Goal: Information Seeking & Learning: Understand process/instructions

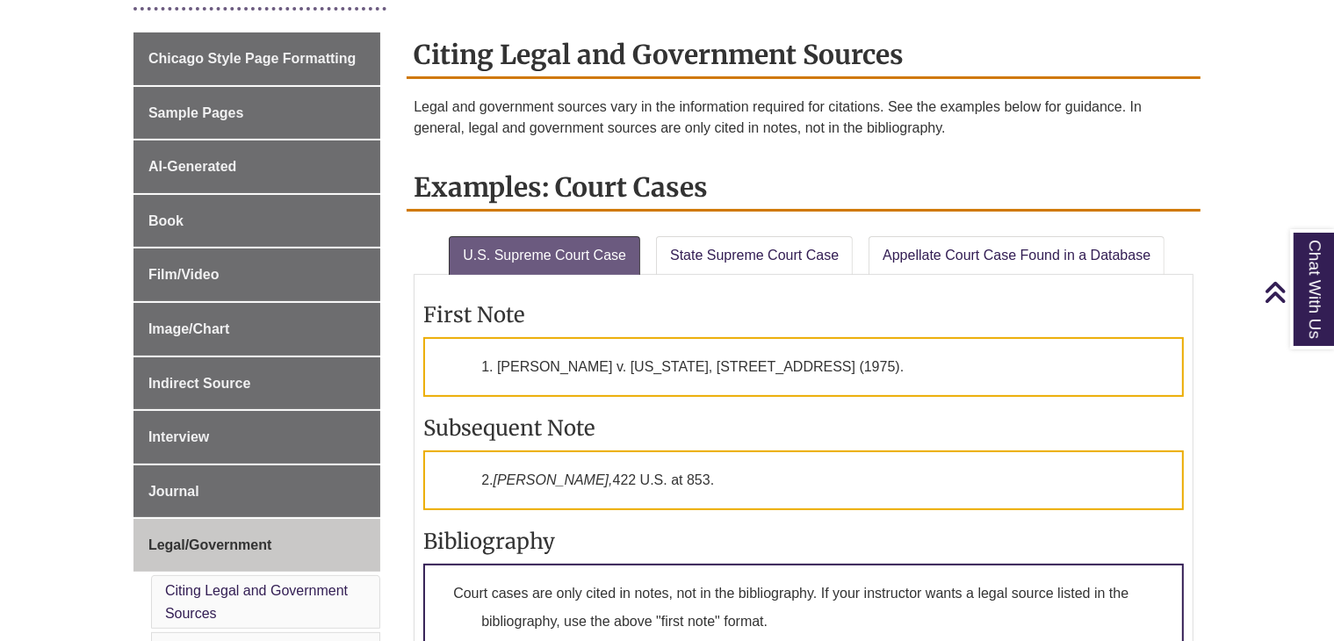
scroll to position [464, 0]
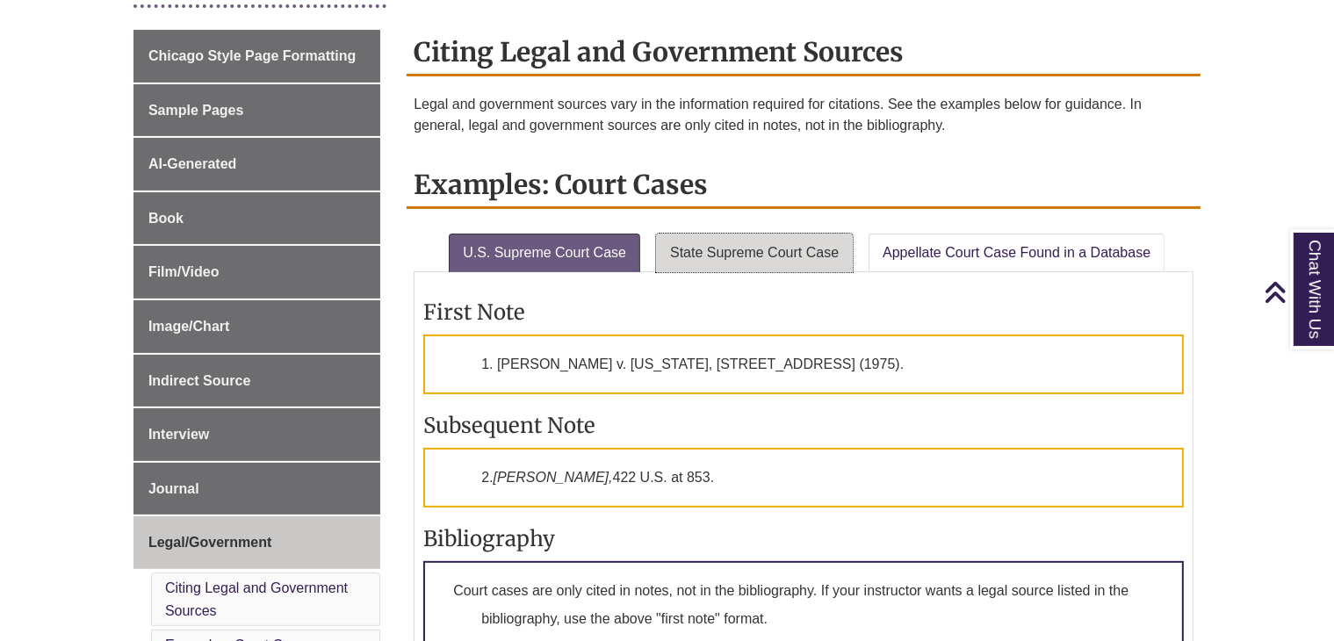
click at [721, 236] on link "State Supreme Court Case" at bounding box center [754, 253] width 197 height 39
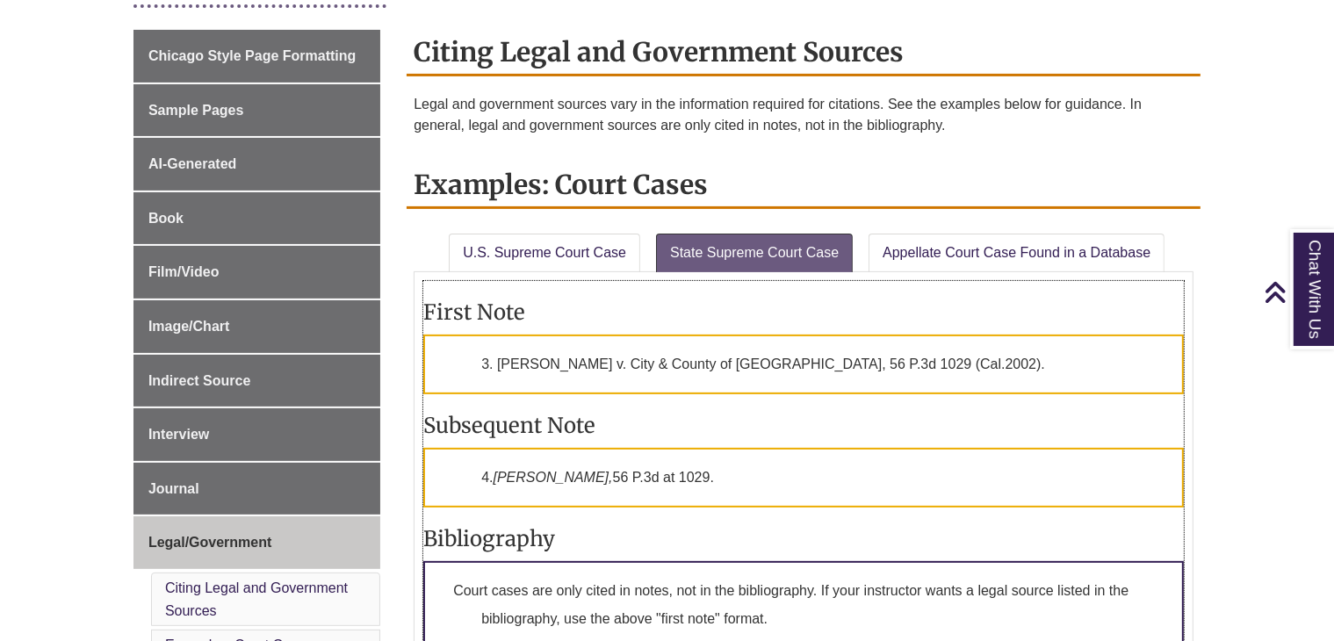
click at [724, 373] on p "3. [PERSON_NAME] v. City & County of [GEOGRAPHIC_DATA], 56 P.3d 1029 (Cal.2002)." at bounding box center [803, 365] width 761 height 60
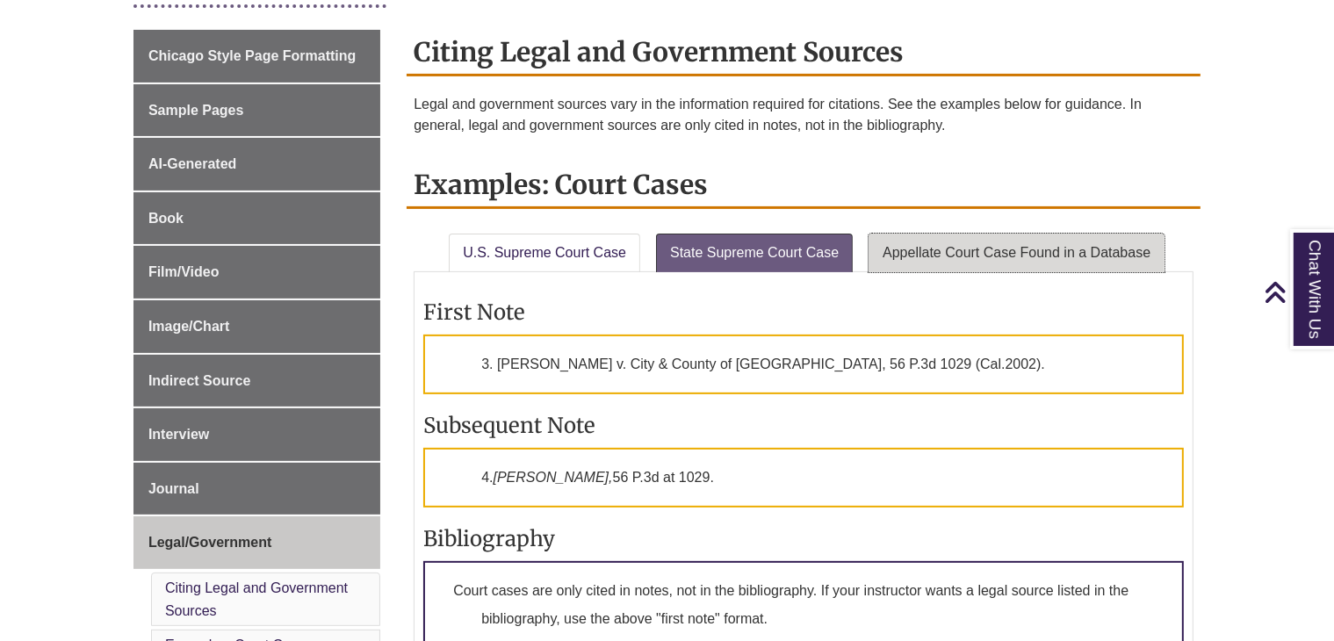
click at [1153, 251] on link "Appellate Court Case Found in a Database" at bounding box center [1017, 253] width 296 height 39
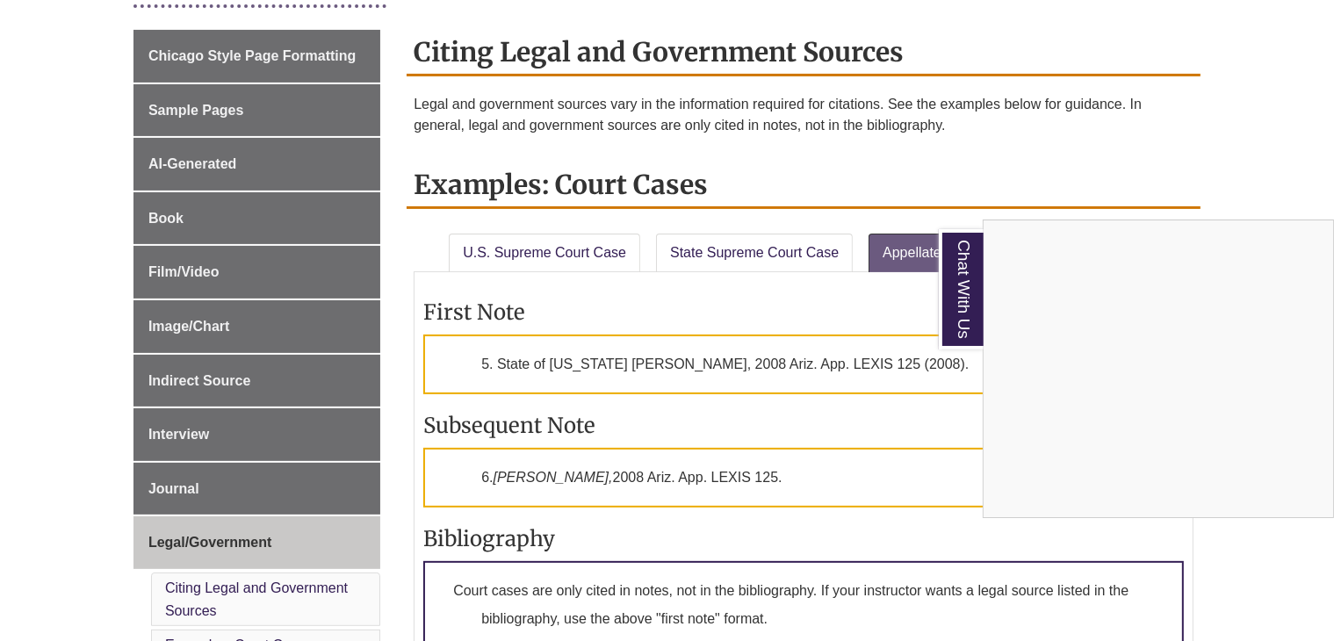
click at [1328, 120] on div "Chat With Us" at bounding box center [667, 320] width 1334 height 641
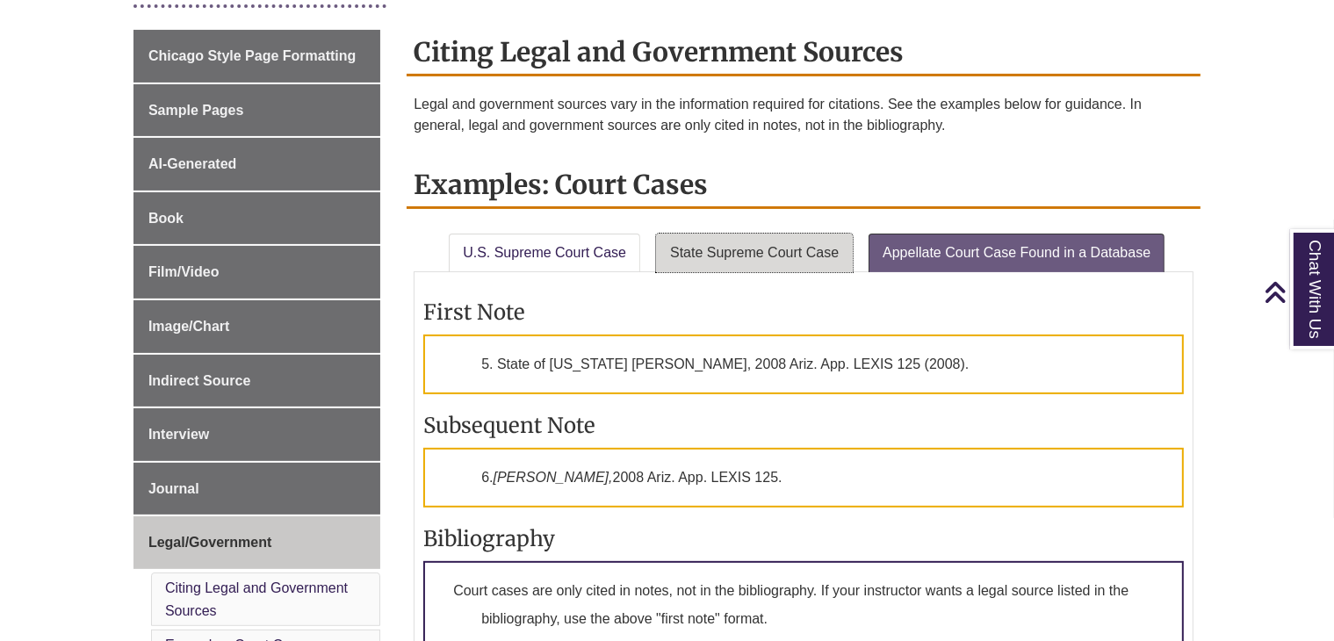
click at [762, 255] on link "State Supreme Court Case" at bounding box center [754, 253] width 197 height 39
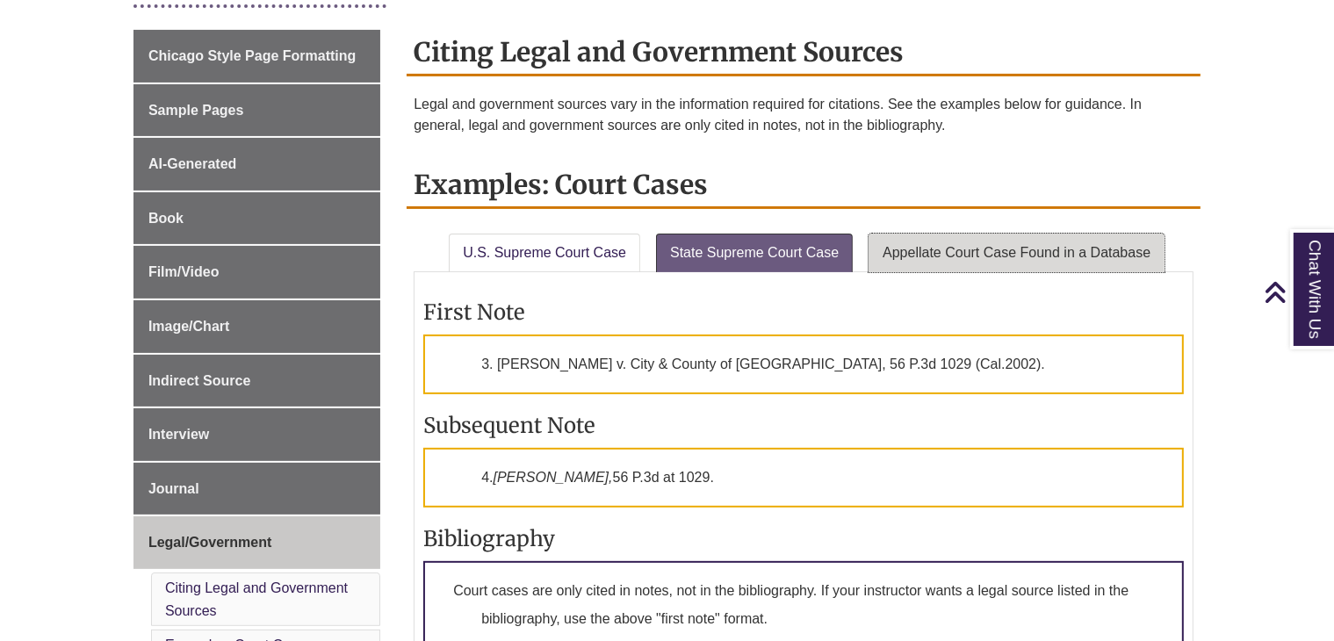
click at [935, 254] on link "Appellate Court Case Found in a Database" at bounding box center [1017, 253] width 296 height 39
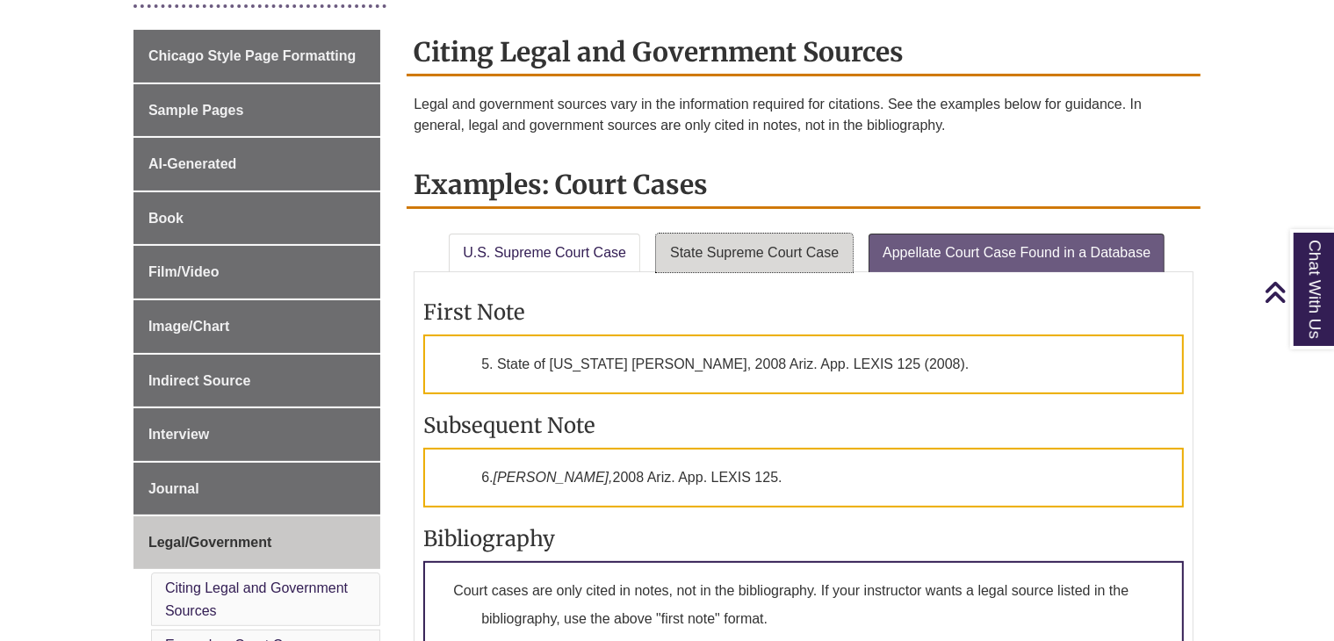
click at [836, 243] on link "State Supreme Court Case" at bounding box center [754, 253] width 197 height 39
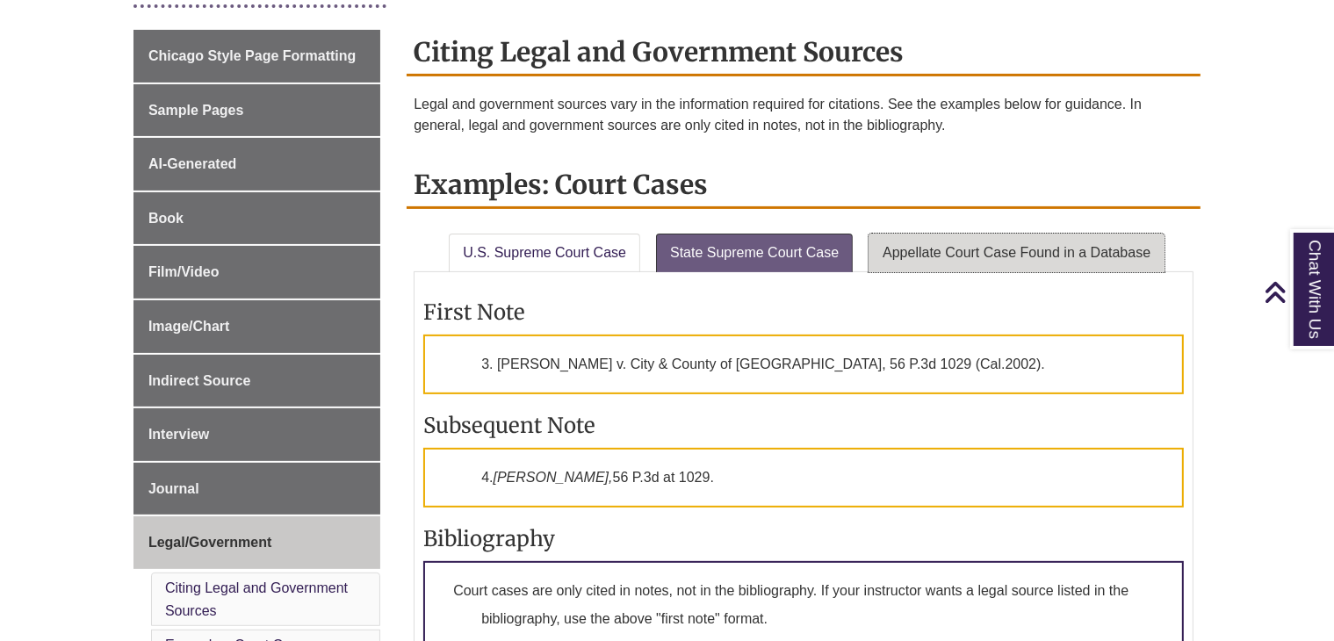
click at [990, 269] on link "Appellate Court Case Found in a Database" at bounding box center [1017, 253] width 296 height 39
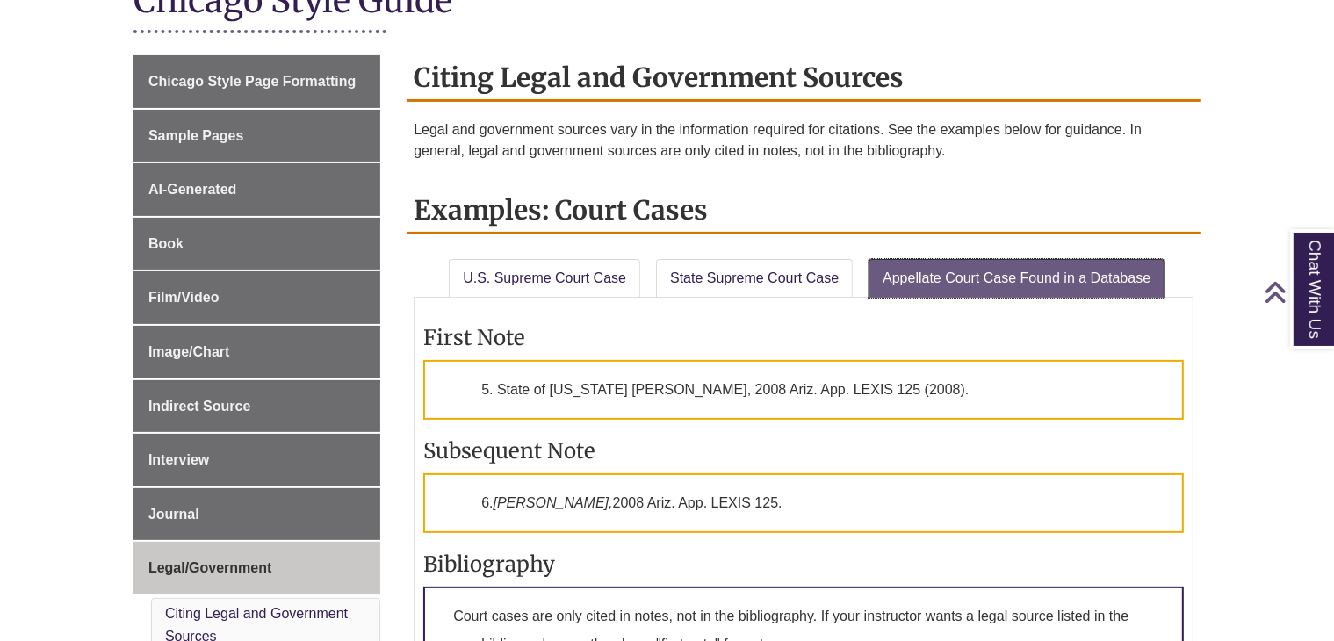
scroll to position [436, 0]
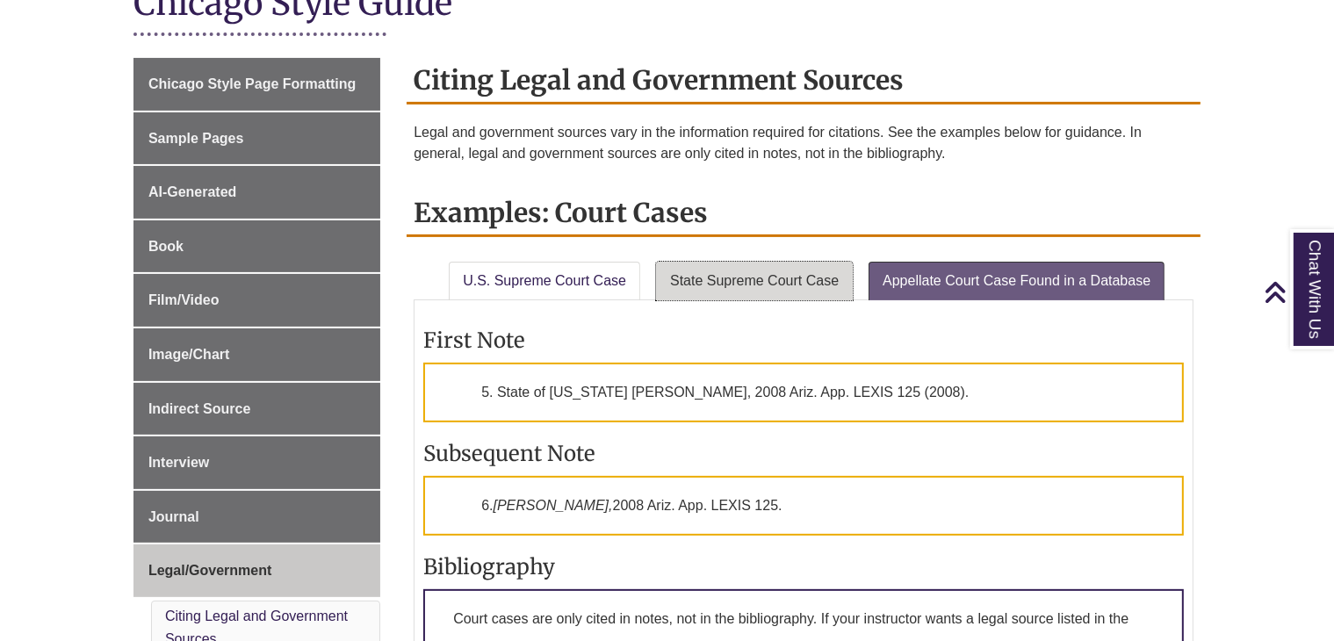
click at [728, 262] on link "State Supreme Court Case" at bounding box center [754, 281] width 197 height 39
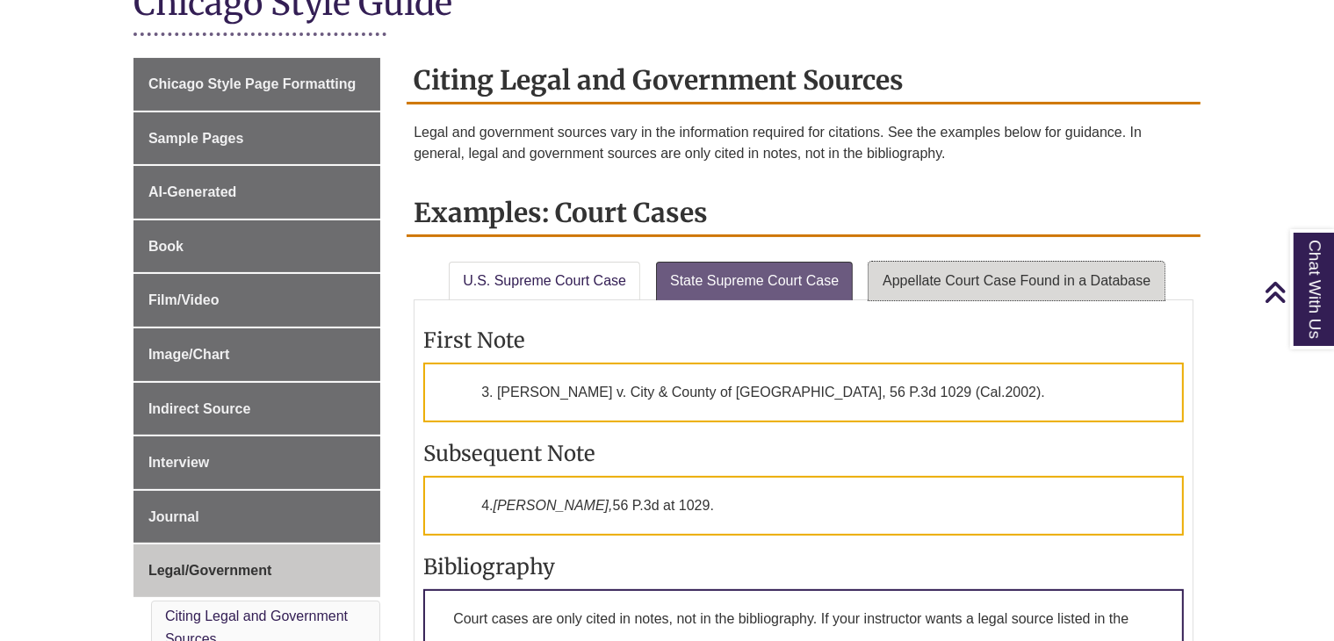
click at [998, 278] on link "Appellate Court Case Found in a Database" at bounding box center [1017, 281] width 296 height 39
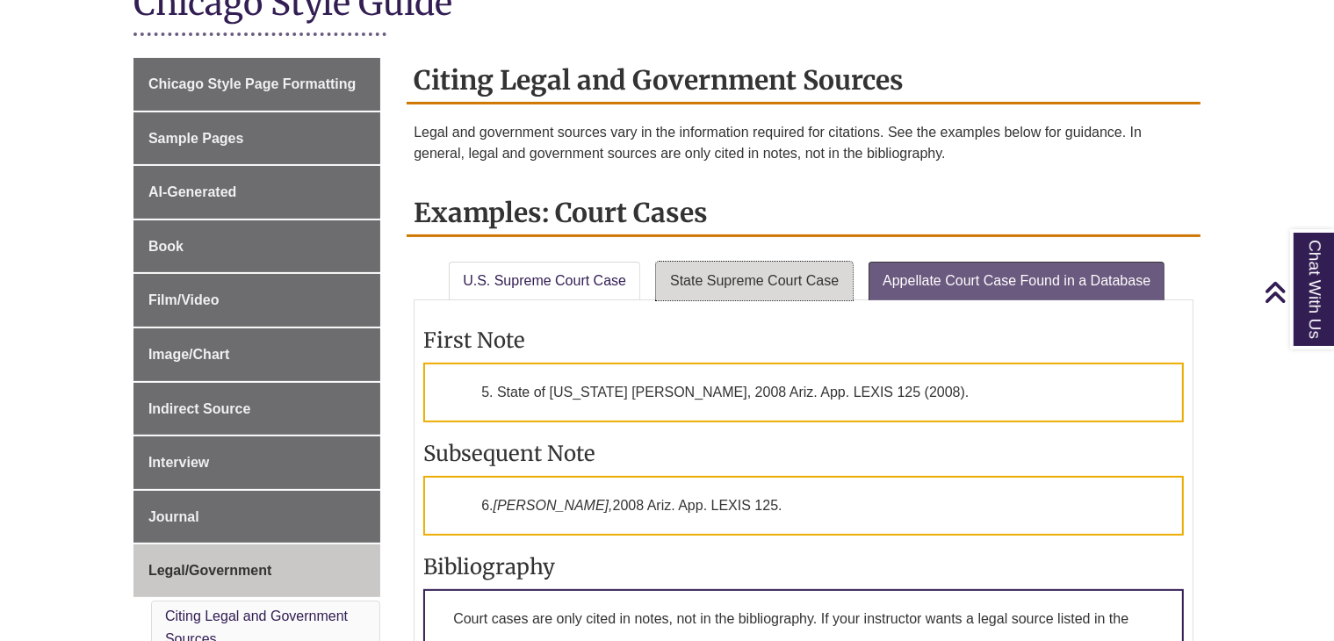
click at [819, 271] on link "State Supreme Court Case" at bounding box center [754, 281] width 197 height 39
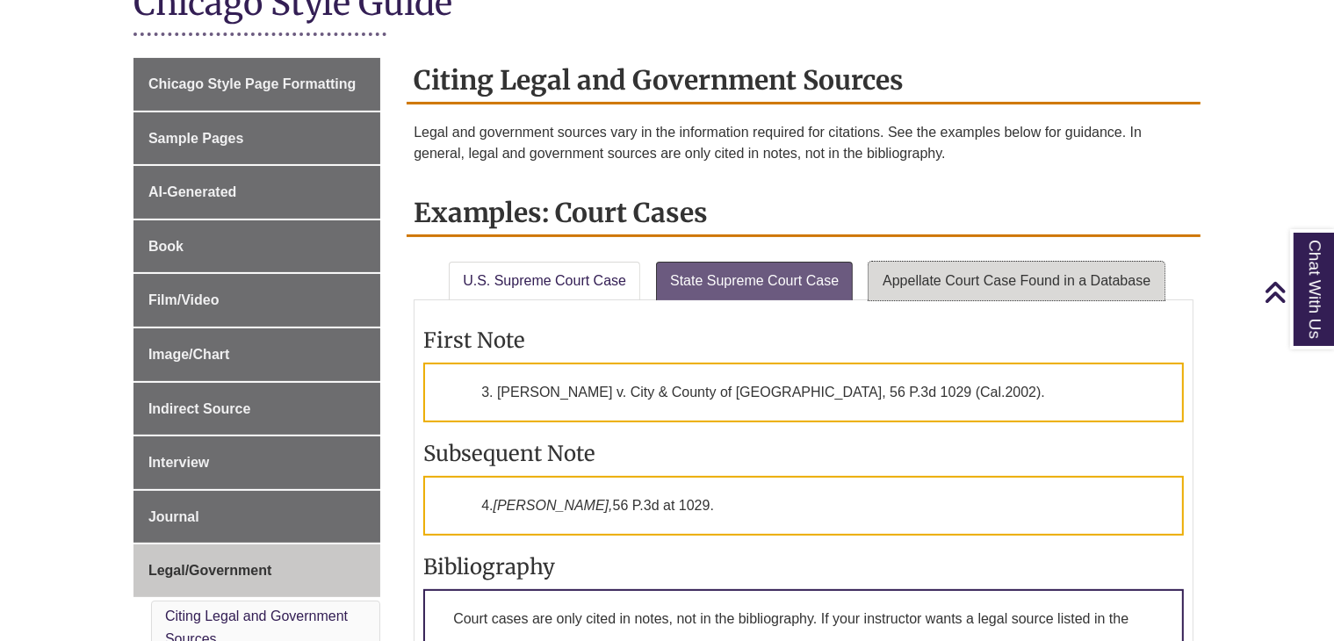
click at [936, 268] on link "Appellate Court Case Found in a Database" at bounding box center [1017, 281] width 296 height 39
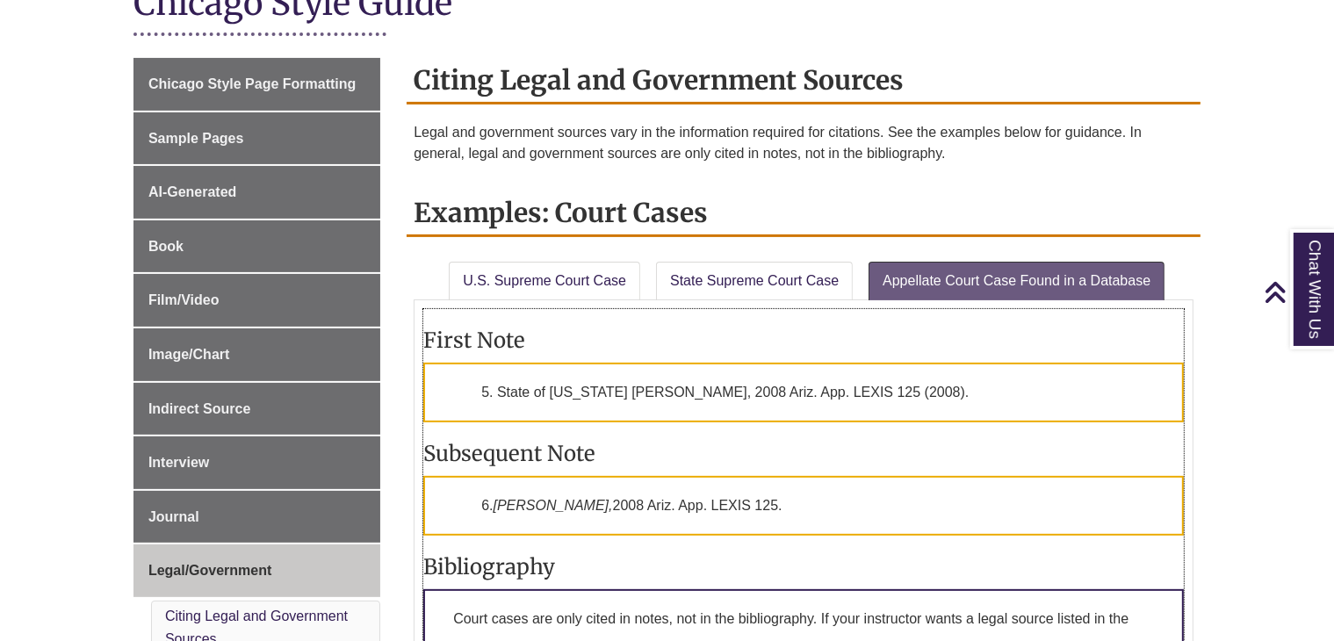
click at [892, 392] on p "5. State of [US_STATE] [PERSON_NAME], 2008 Ariz. App. LEXIS 125 (2008)." at bounding box center [803, 393] width 761 height 60
click at [794, 271] on link "State Supreme Court Case" at bounding box center [754, 281] width 197 height 39
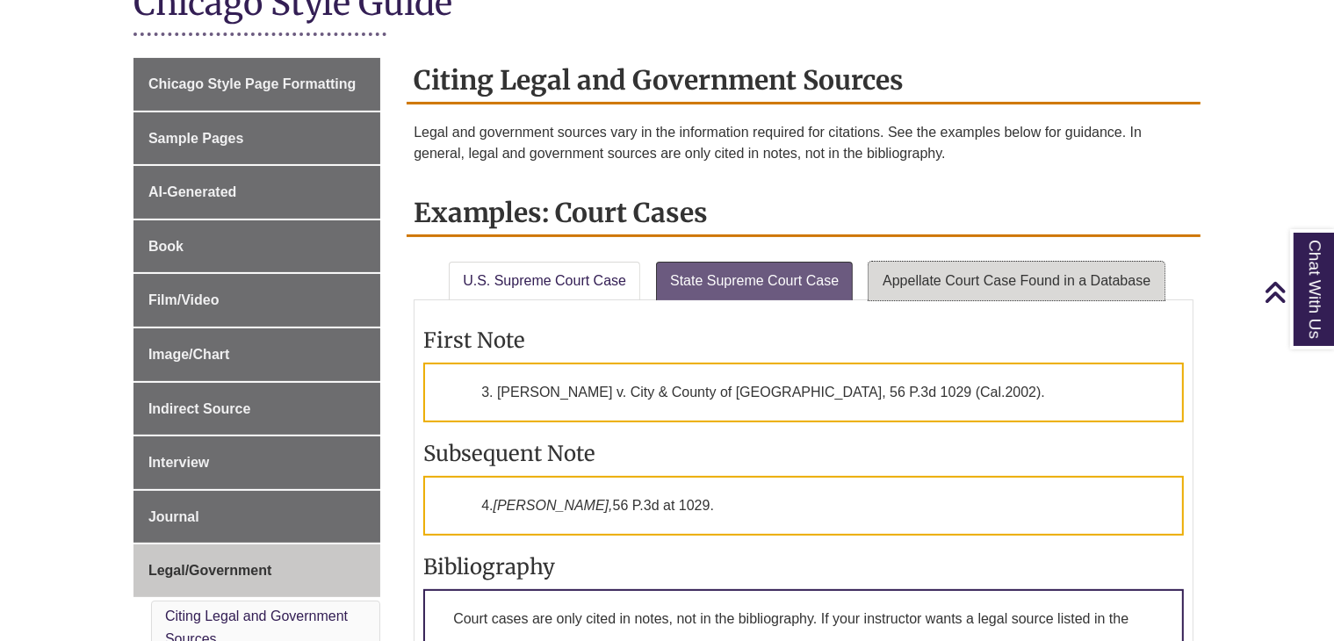
click at [1055, 270] on link "Appellate Court Case Found in a Database" at bounding box center [1017, 281] width 296 height 39
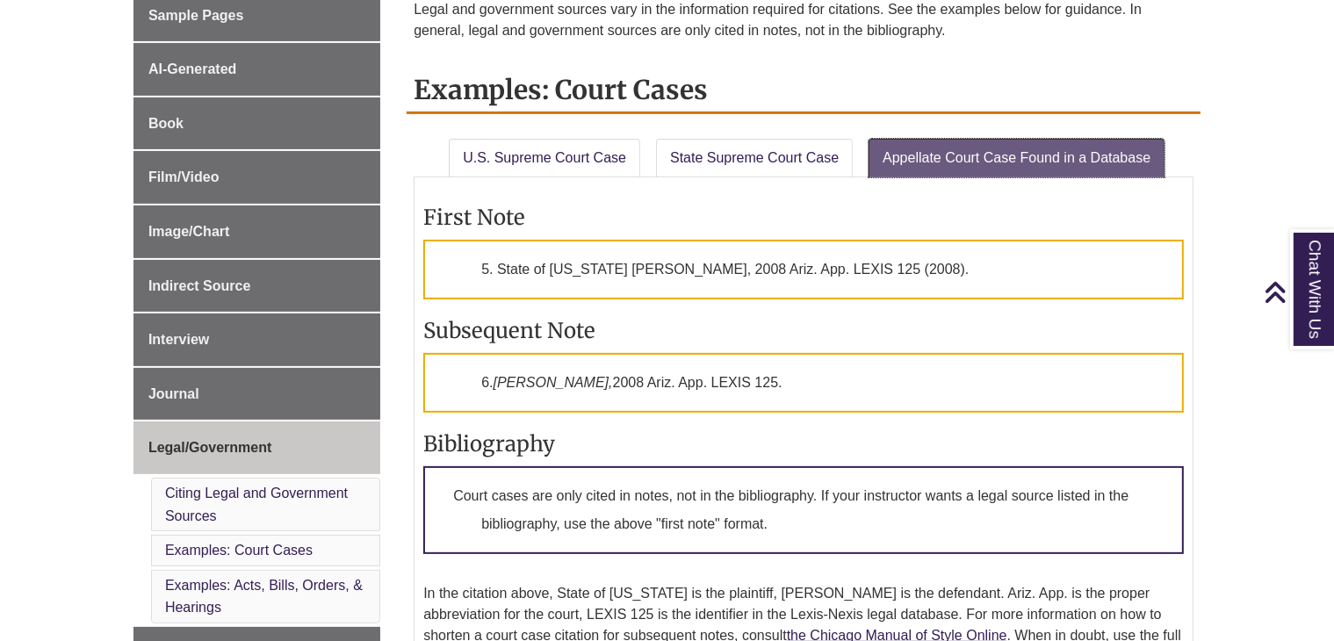
scroll to position [560, 0]
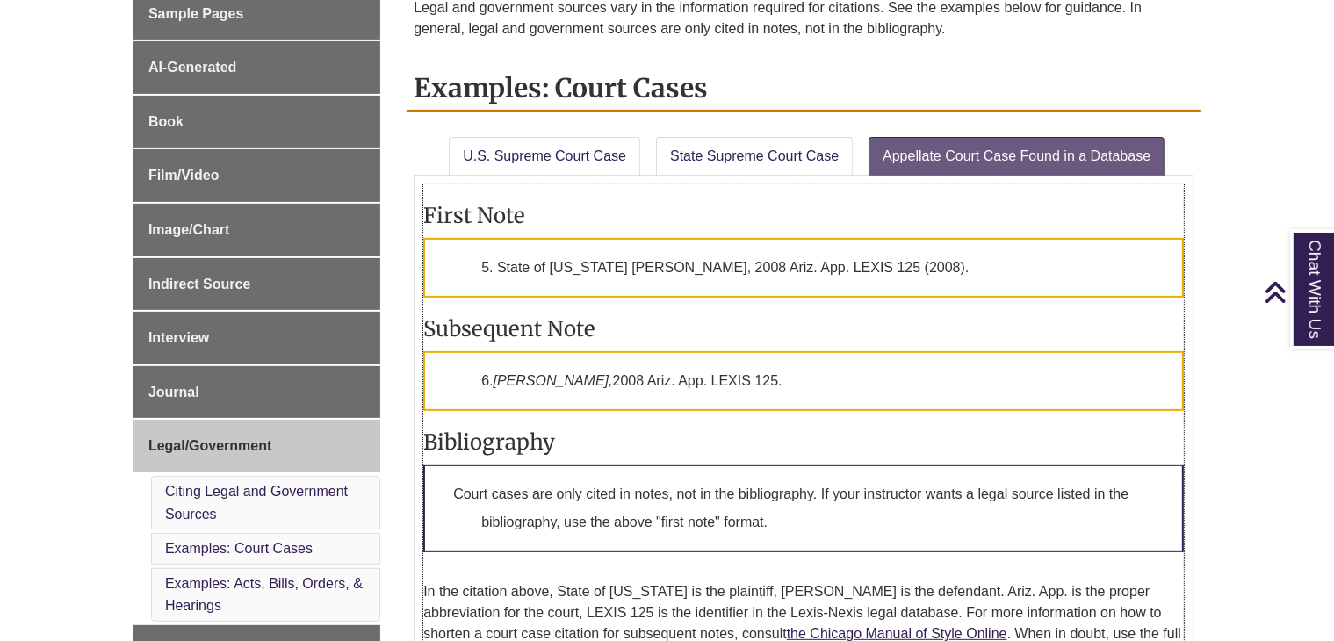
click at [796, 490] on p "Court cases are only cited in notes, not in the bibliography. If your instructo…" at bounding box center [803, 509] width 761 height 88
click at [622, 289] on p "5. State of [US_STATE] [PERSON_NAME], 2008 Ariz. App. LEXIS 125 (2008)." at bounding box center [803, 268] width 761 height 60
click at [472, 482] on p "Court cases are only cited in notes, not in the bibliography. If your instructo…" at bounding box center [803, 509] width 761 height 88
click at [730, 176] on div "First Note 1. [PERSON_NAME] v. [US_STATE], [STREET_ADDRESS] (1975). Subsequent …" at bounding box center [804, 430] width 780 height 509
click at [734, 170] on link "State Supreme Court Case" at bounding box center [754, 156] width 197 height 39
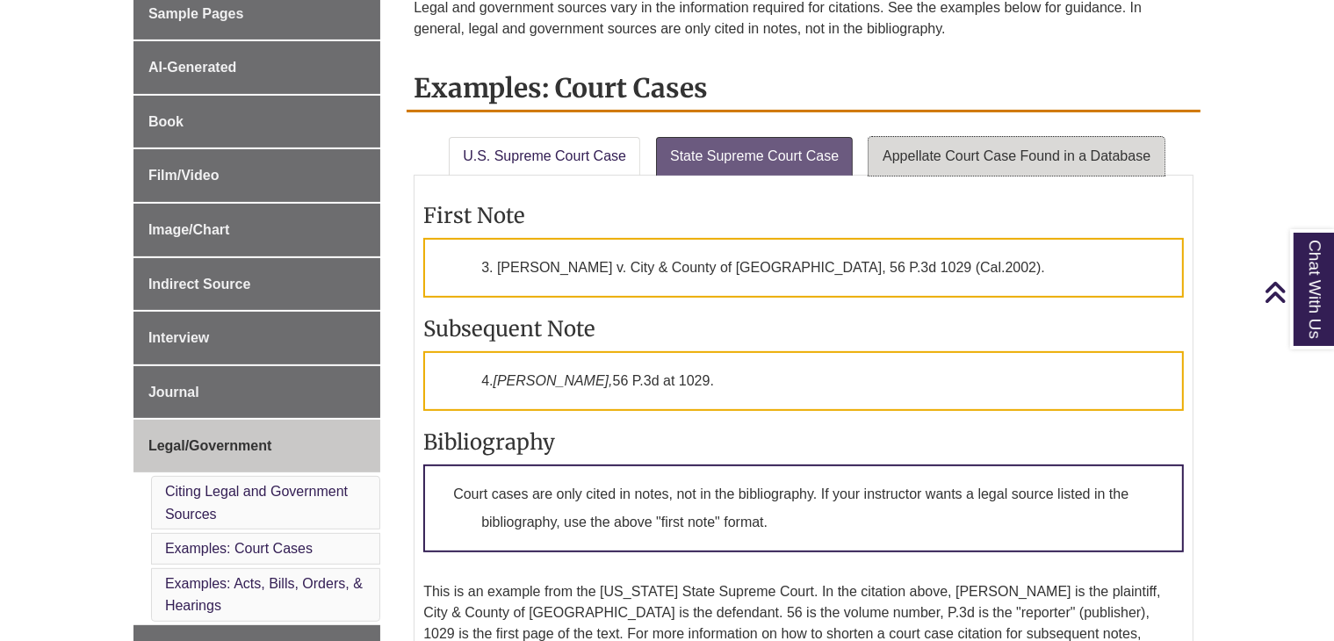
click at [950, 138] on link "Appellate Court Case Found in a Database" at bounding box center [1017, 156] width 296 height 39
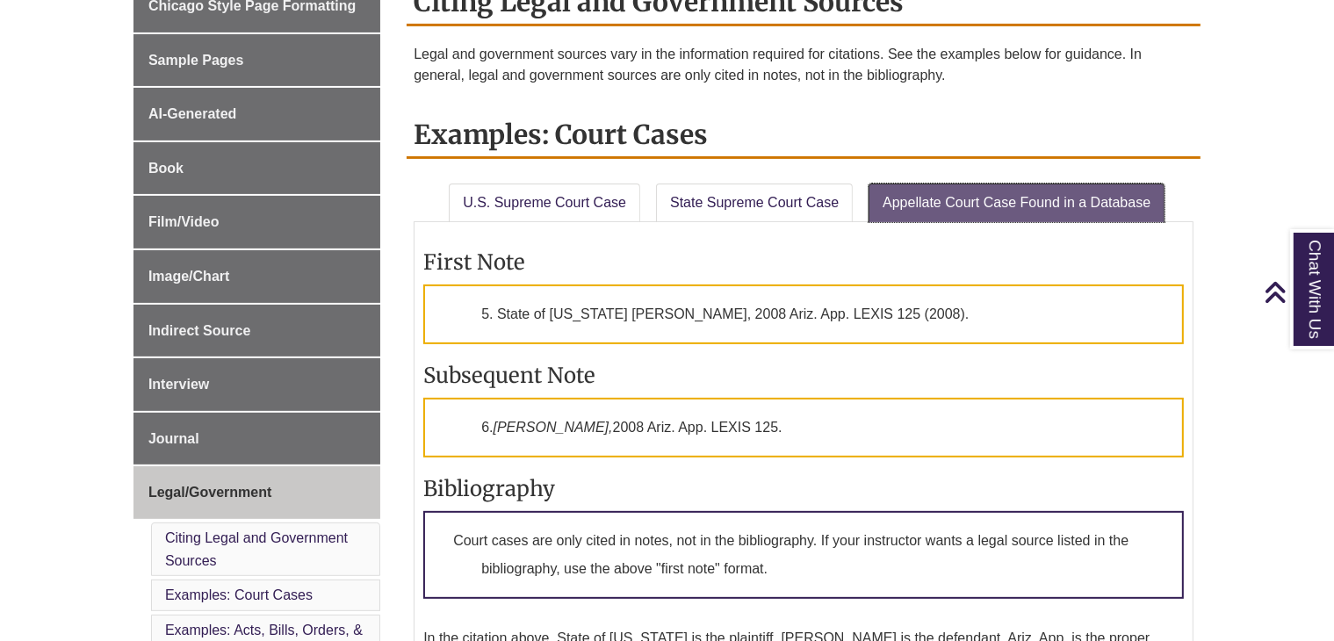
scroll to position [493, 0]
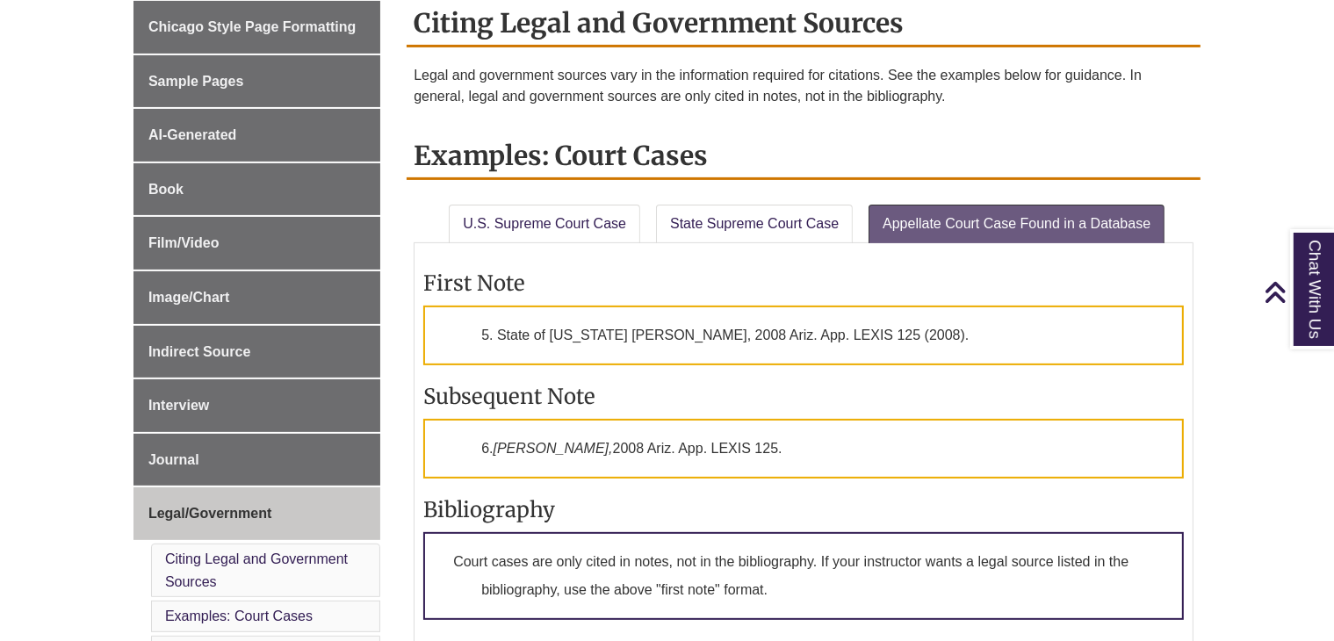
click at [565, 199] on li "U.S. Supreme Court Case" at bounding box center [545, 221] width 207 height 46
click at [576, 206] on link "U.S. Supreme Court Case" at bounding box center [544, 224] width 191 height 39
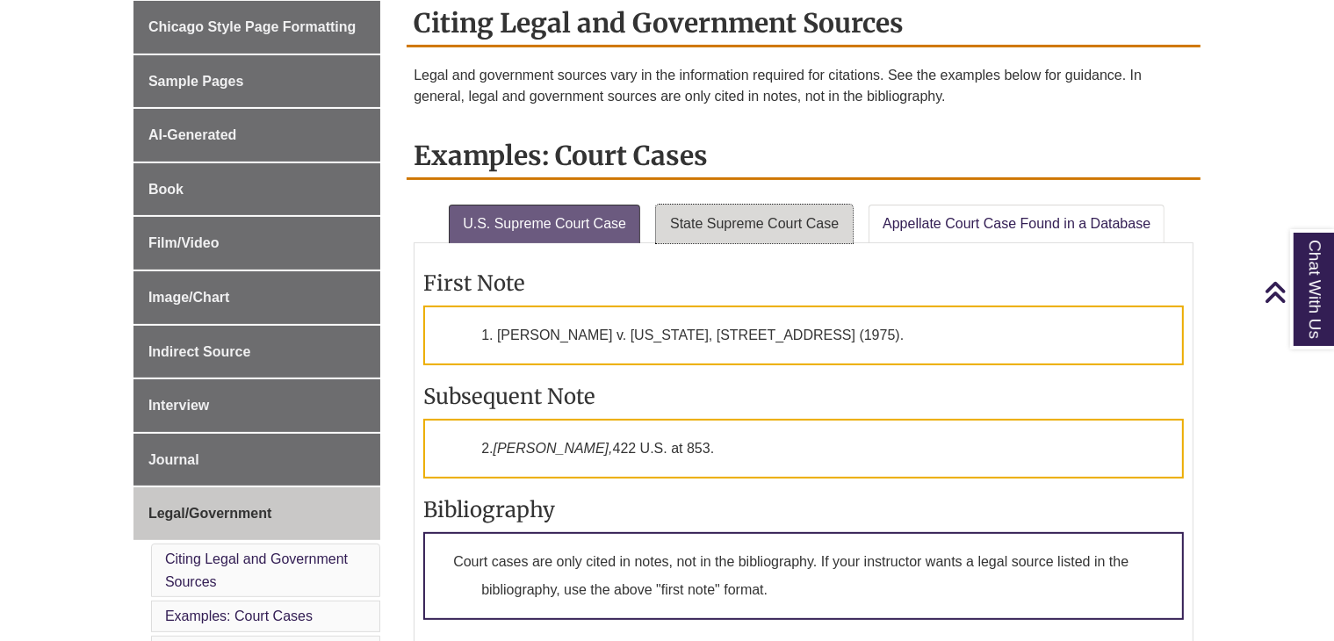
click at [753, 214] on link "State Supreme Court Case" at bounding box center [754, 224] width 197 height 39
